Goal: Task Accomplishment & Management: Manage account settings

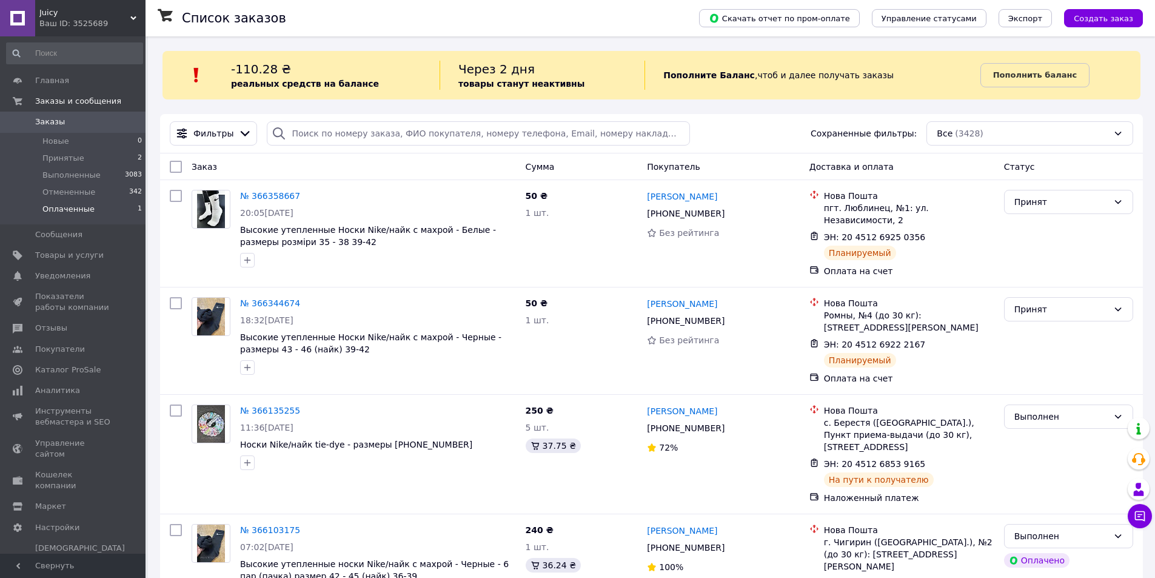
click at [76, 206] on span "Оплаченные" at bounding box center [68, 209] width 52 height 11
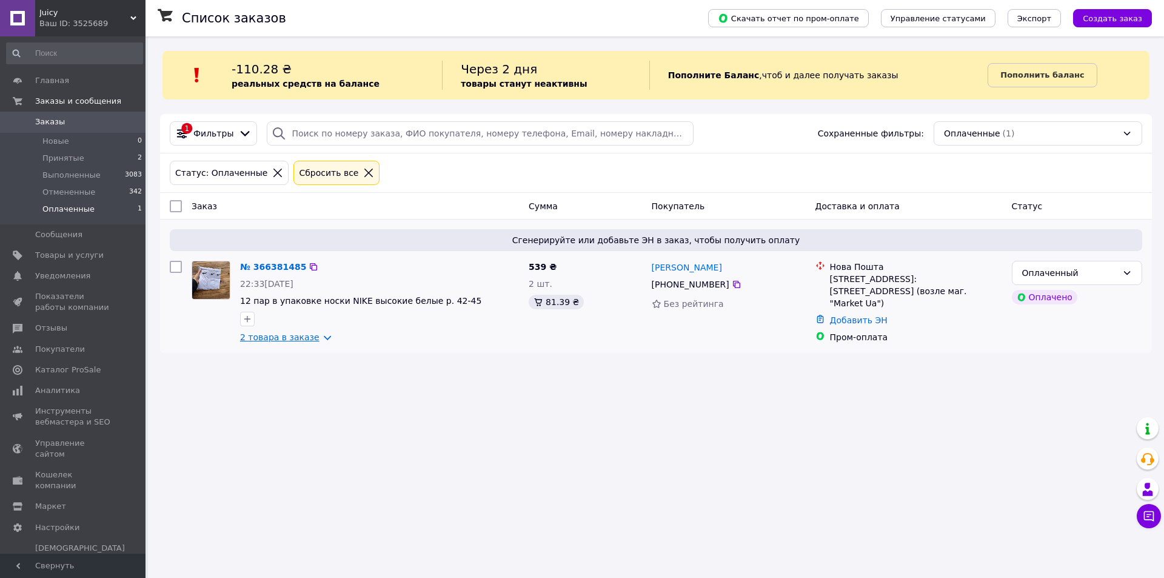
click at [306, 337] on link "2 товара в заказе" at bounding box center [279, 337] width 79 height 10
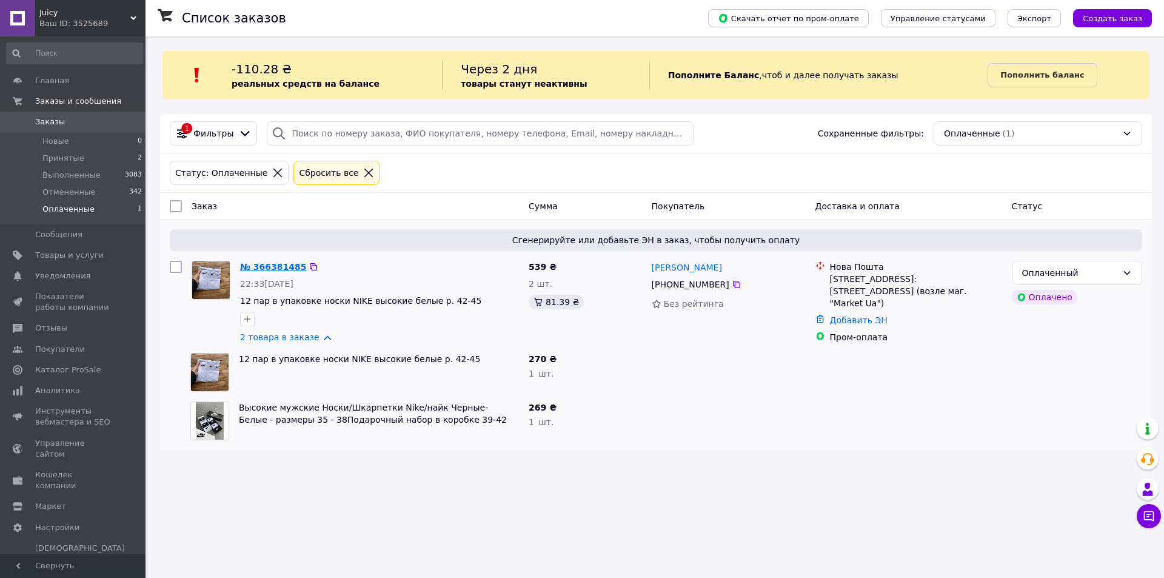
click at [258, 265] on link "№ 366381485" at bounding box center [273, 267] width 66 height 10
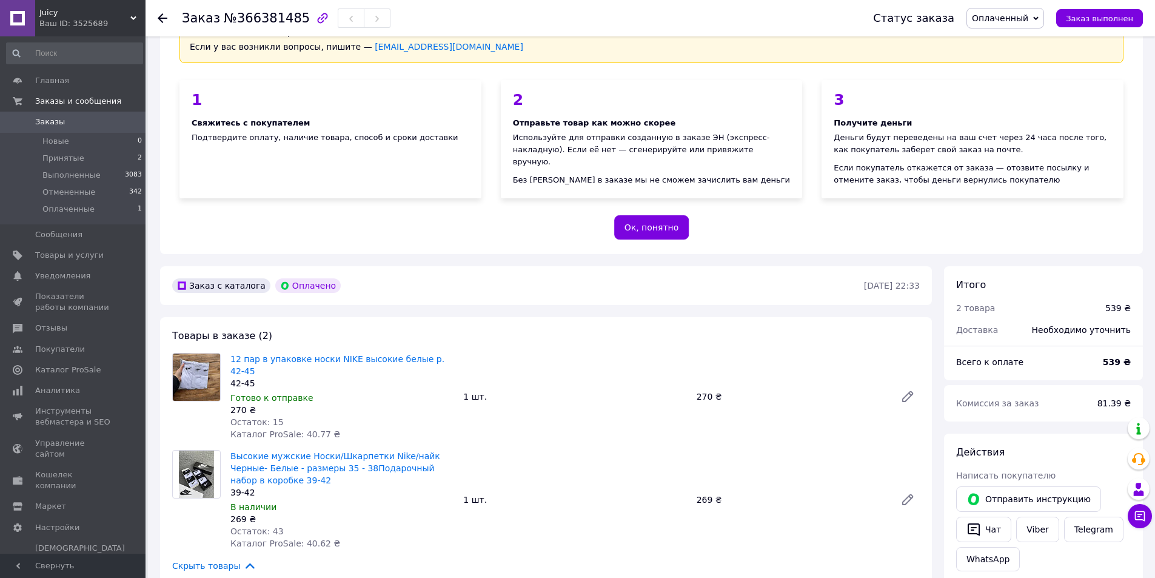
scroll to position [81, 0]
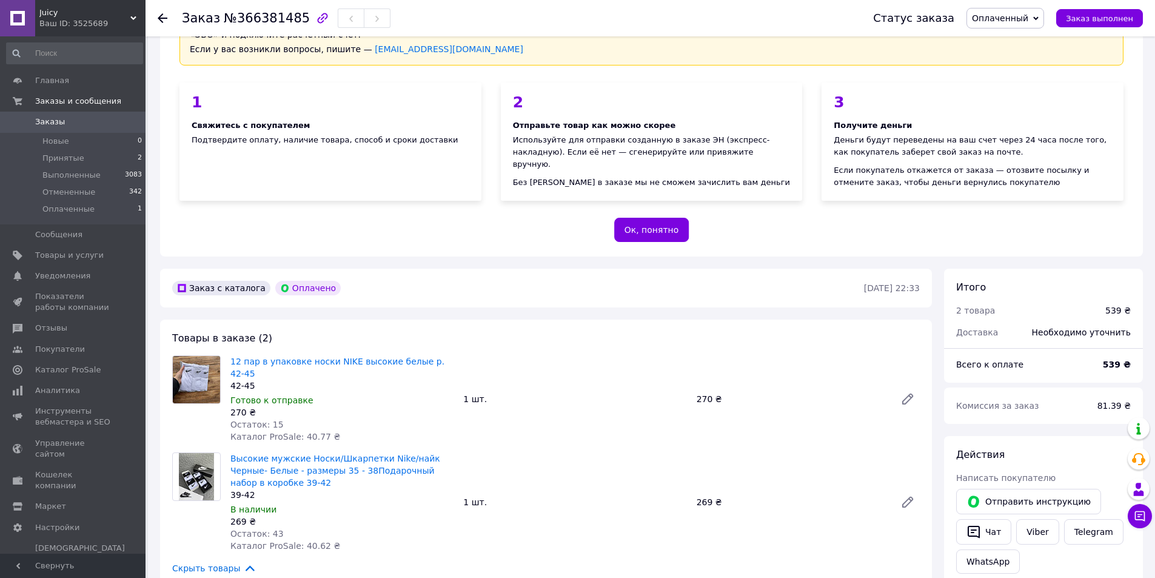
click at [1022, 16] on span "Оплаченный" at bounding box center [1000, 18] width 56 height 10
click at [1011, 44] on li "Принят" at bounding box center [1005, 42] width 76 height 18
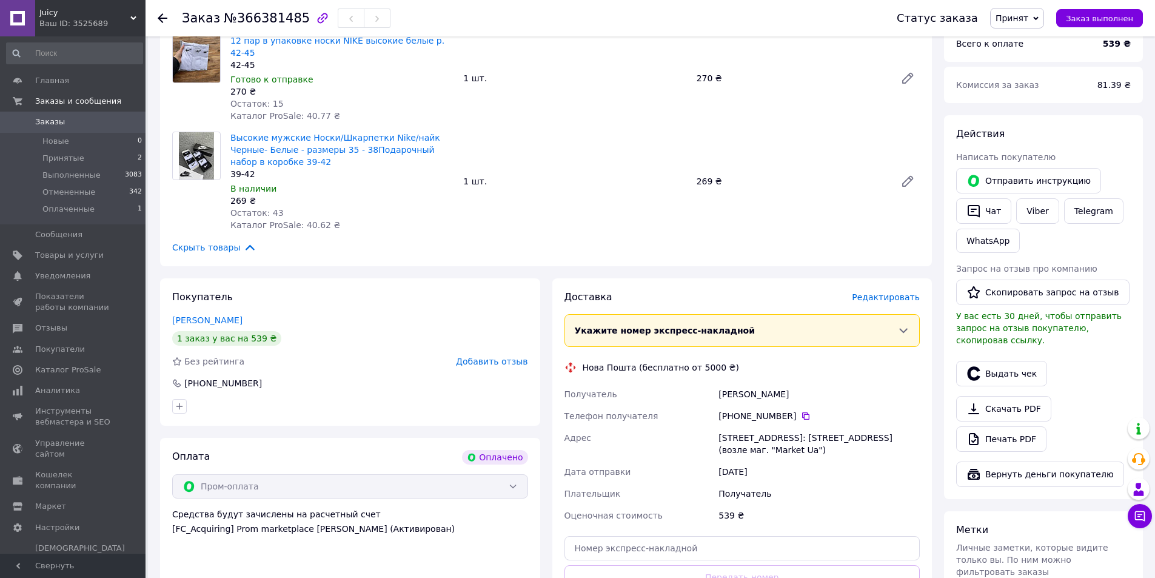
scroll to position [404, 0]
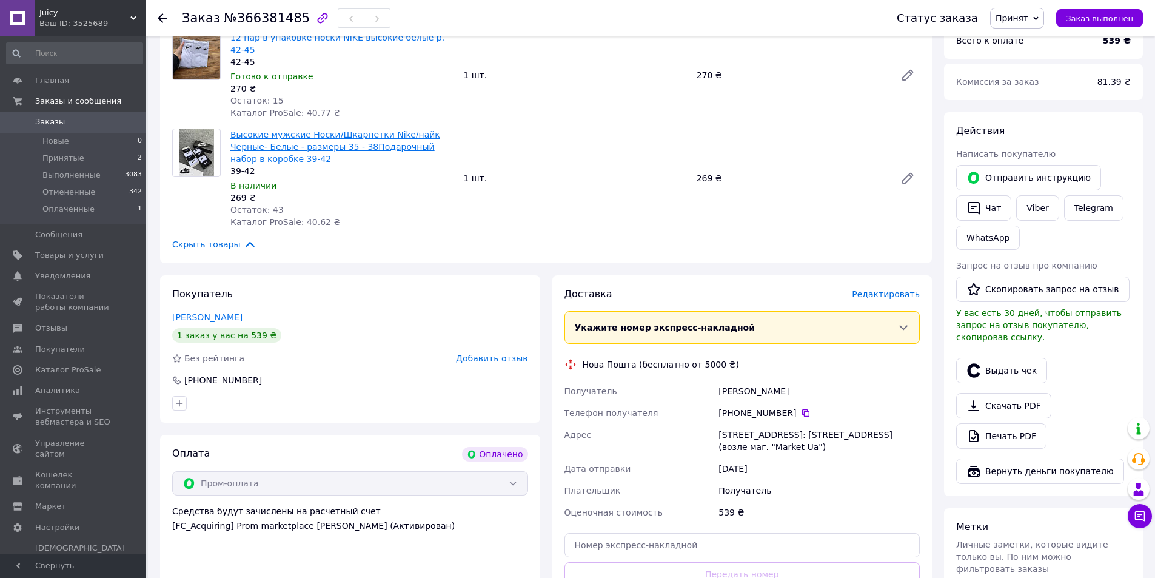
click at [347, 135] on link "Высокие мужские Носки/Шкарпетки Nike/найк Черные- Белые - размеры 35 - 38Подаро…" at bounding box center [335, 147] width 210 height 34
click at [212, 312] on link "Сєдов Олексій" at bounding box center [207, 317] width 70 height 10
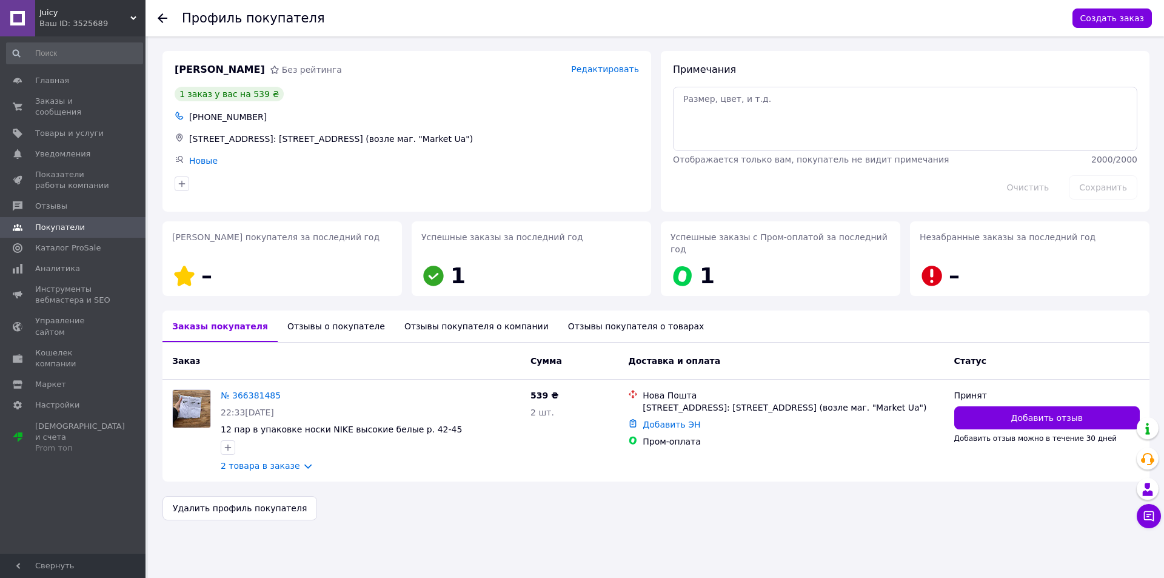
click at [329, 313] on div "Отзывы о покупателе" at bounding box center [336, 326] width 117 height 32
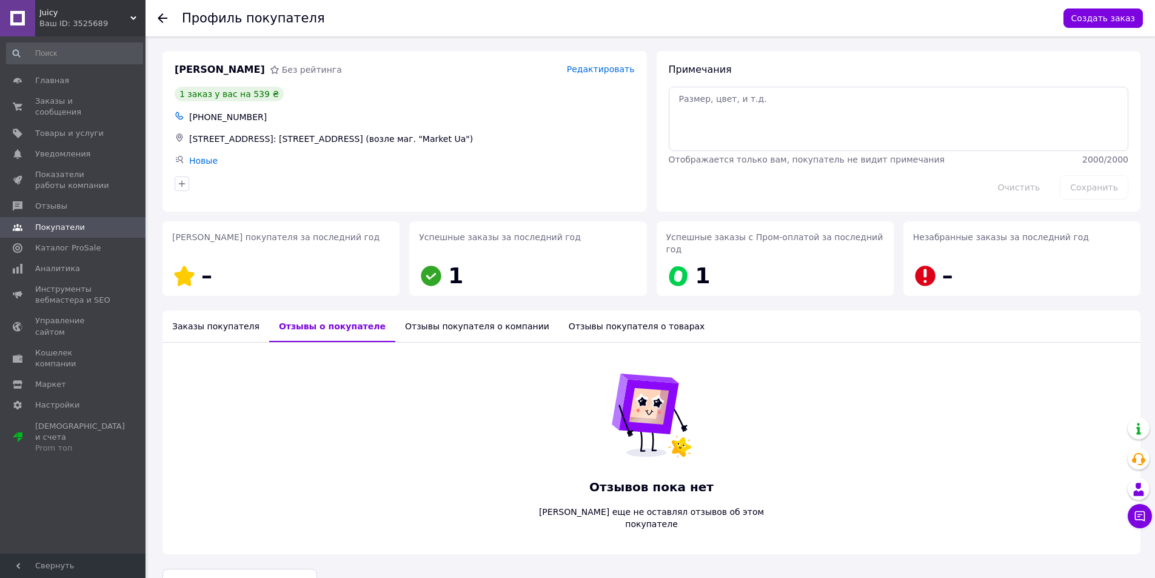
click at [212, 312] on div "Заказы покупателя" at bounding box center [216, 326] width 107 height 32
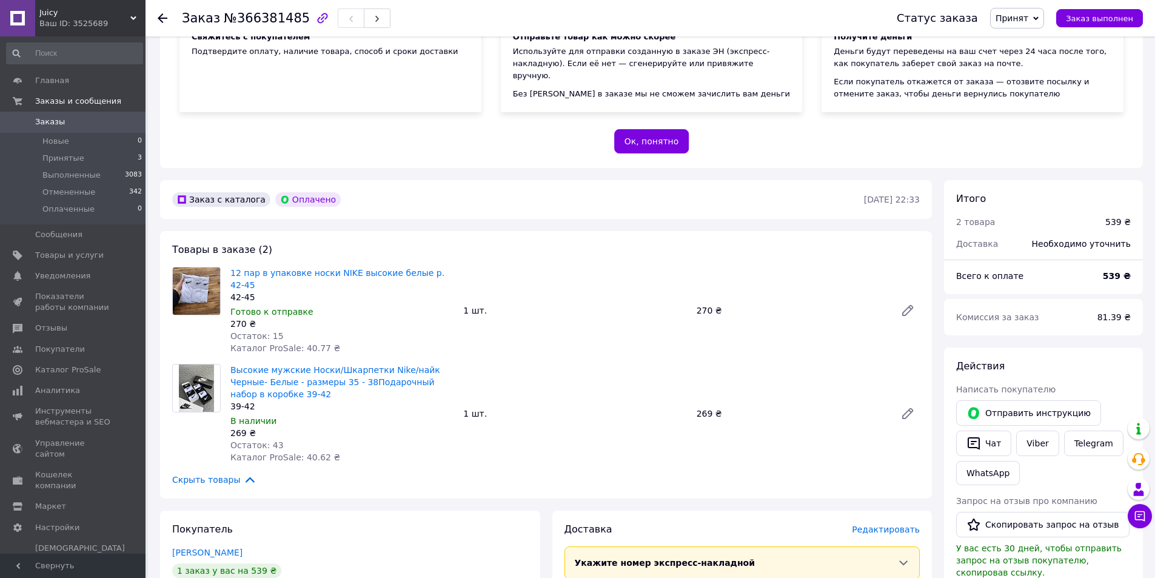
scroll to position [243, 0]
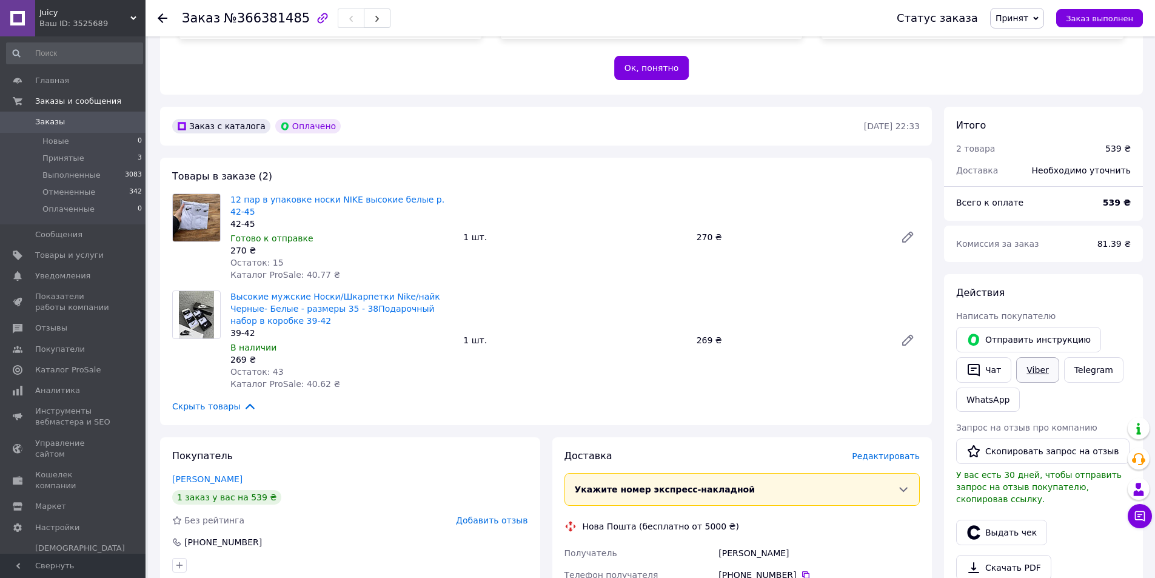
click at [1037, 371] on link "Viber" at bounding box center [1037, 369] width 42 height 25
click at [106, 158] on li "Принятые 3" at bounding box center [74, 158] width 149 height 17
